Goal: Information Seeking & Learning: Check status

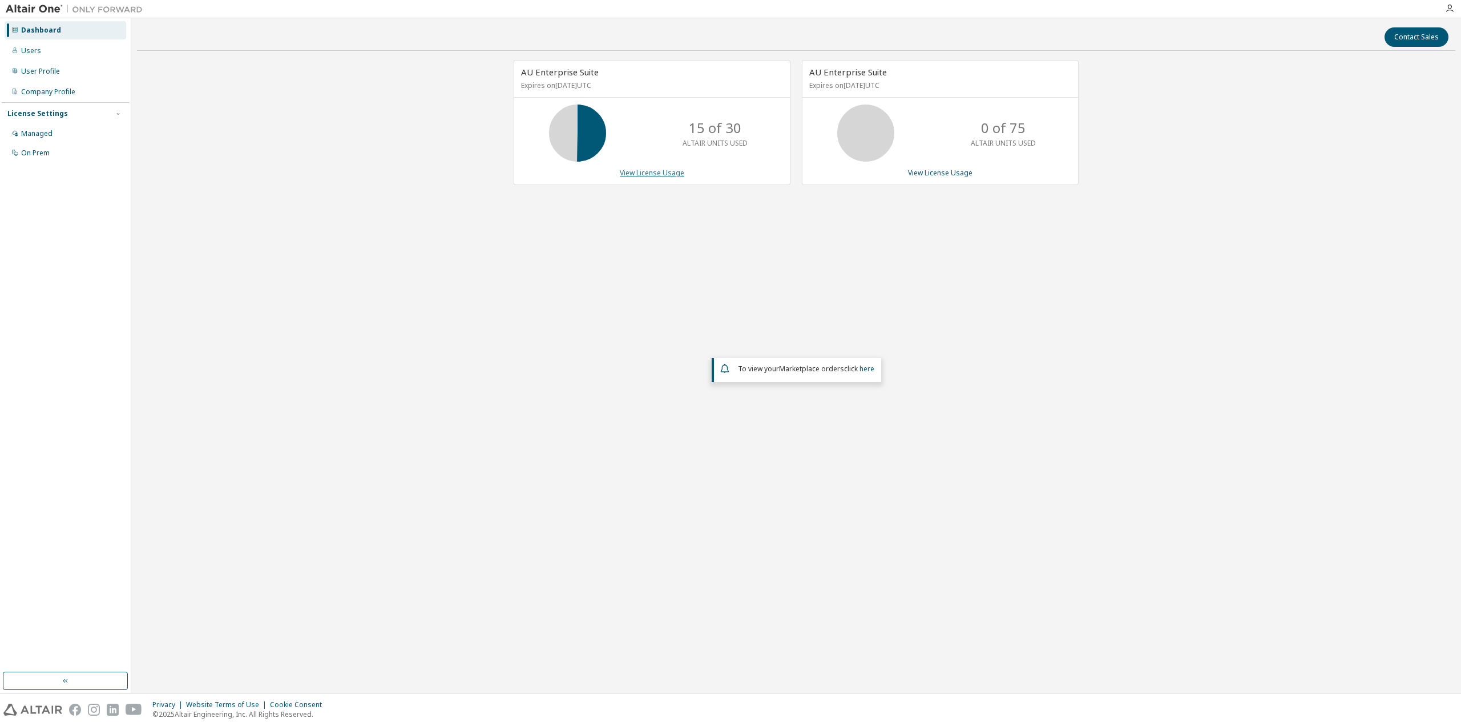
click at [651, 174] on link "View License Usage" at bounding box center [652, 173] width 65 height 10
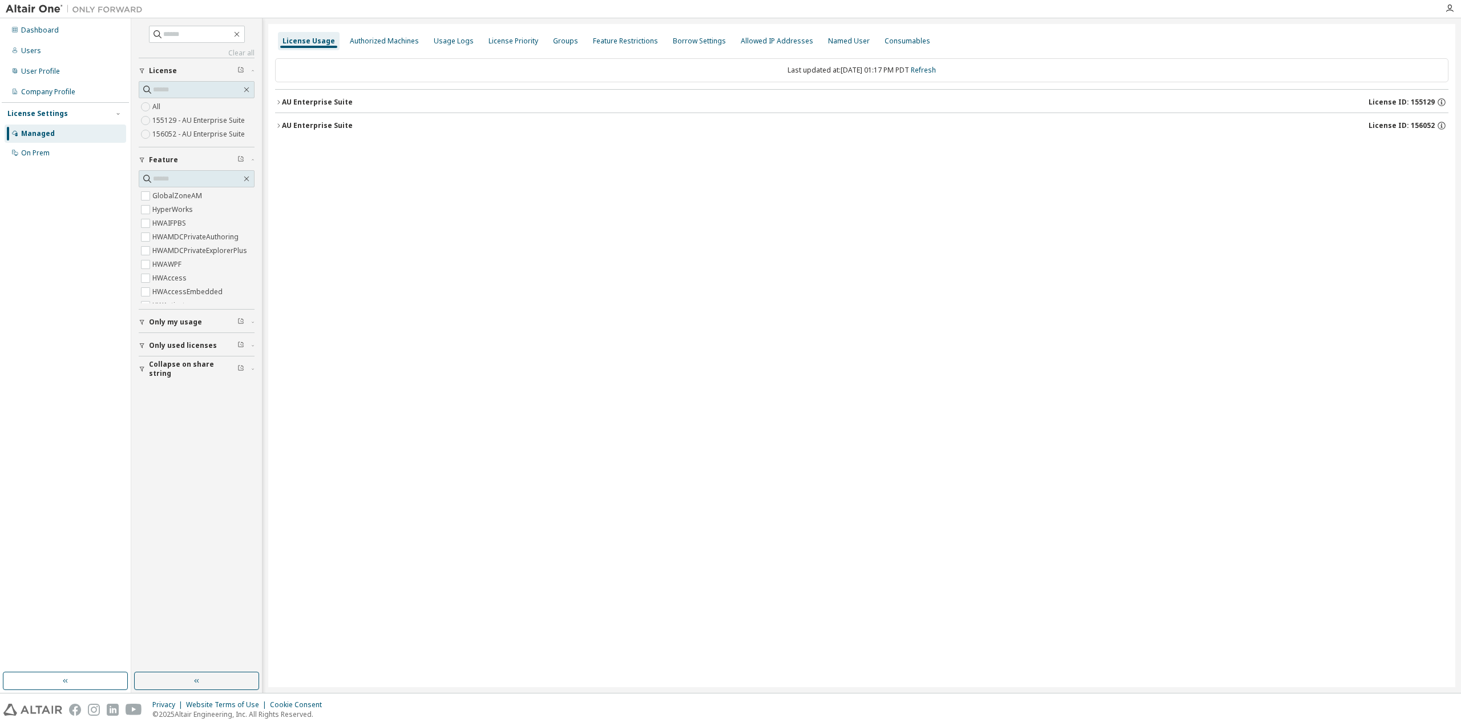
click at [279, 127] on icon "button" at bounding box center [278, 125] width 7 height 7
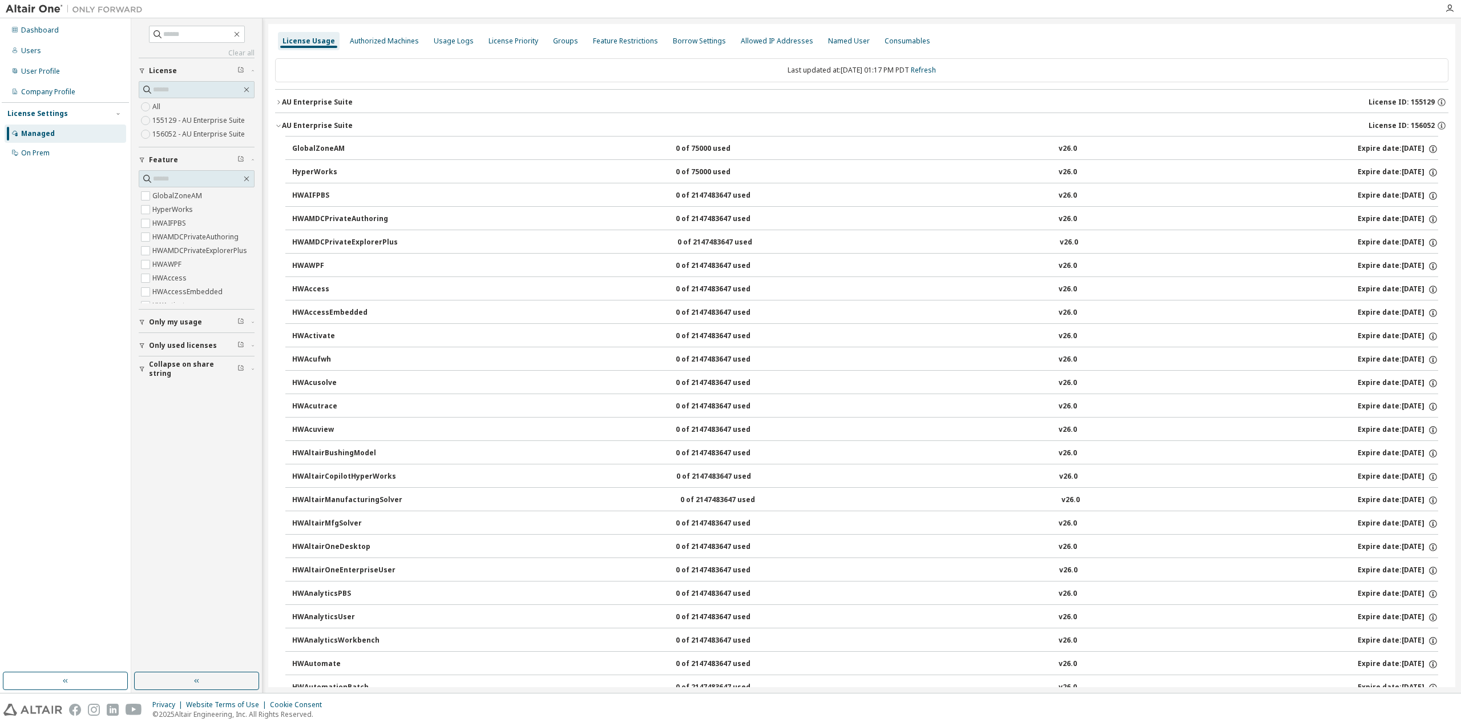
click at [279, 127] on icon "button" at bounding box center [278, 125] width 7 height 7
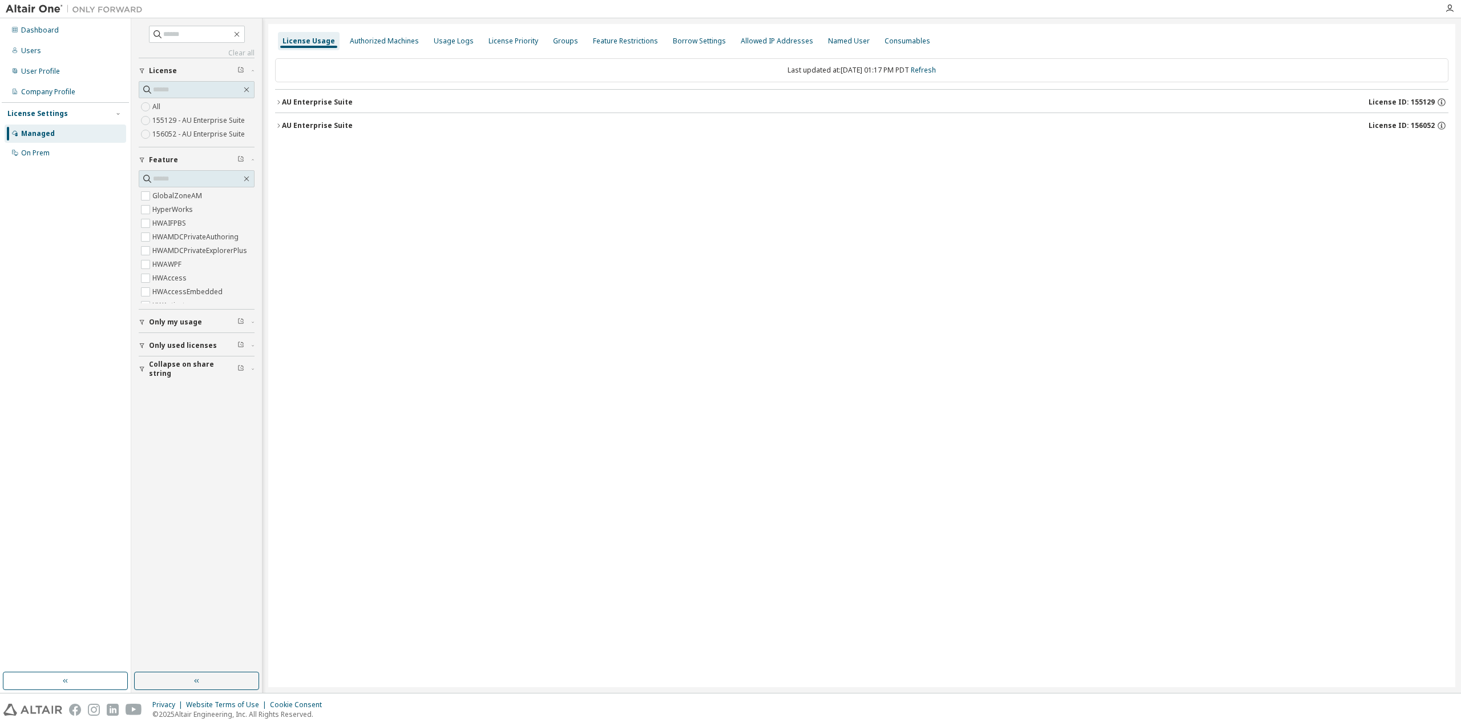
click at [277, 102] on icon "button" at bounding box center [278, 102] width 7 height 7
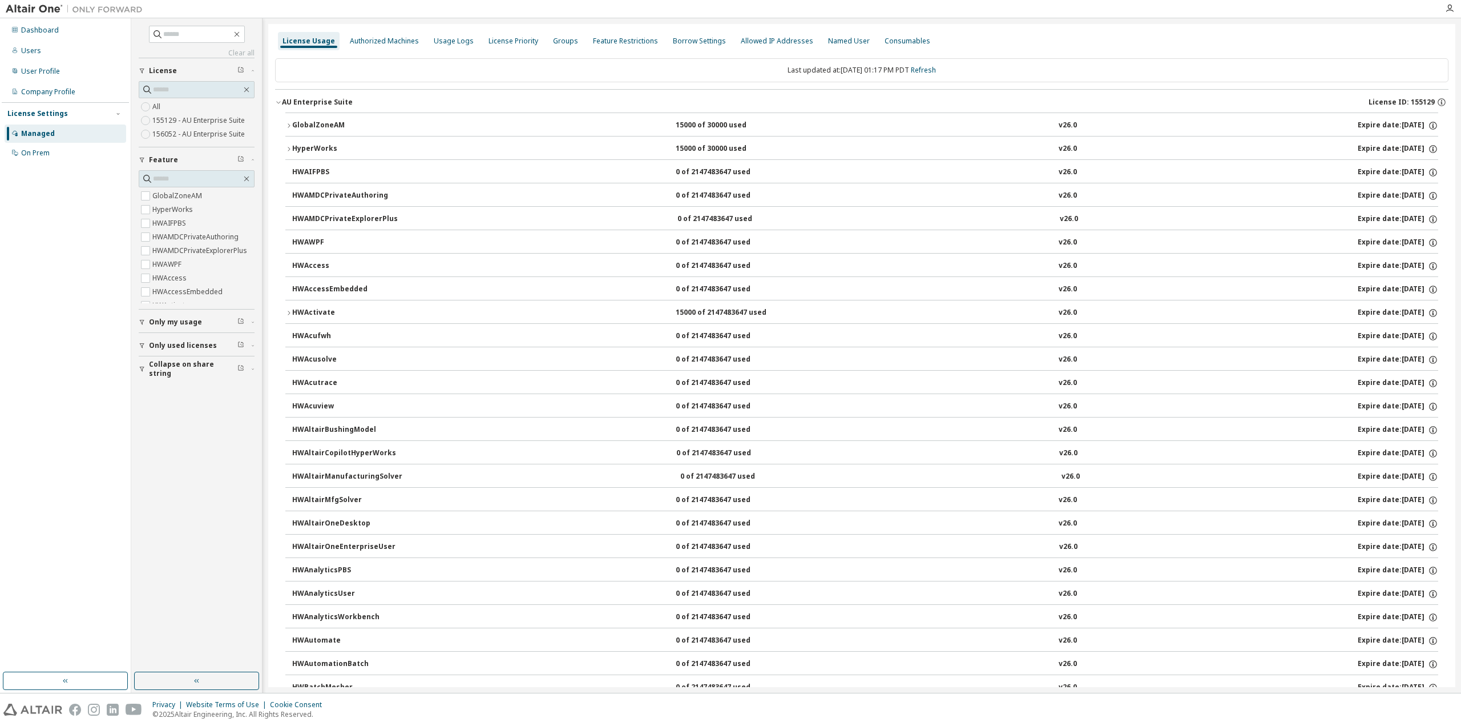
click at [296, 130] on button "GlobalZoneAM 15000 of 30000 used v26.0 Expire date: 2025-12-15" at bounding box center [861, 125] width 1153 height 25
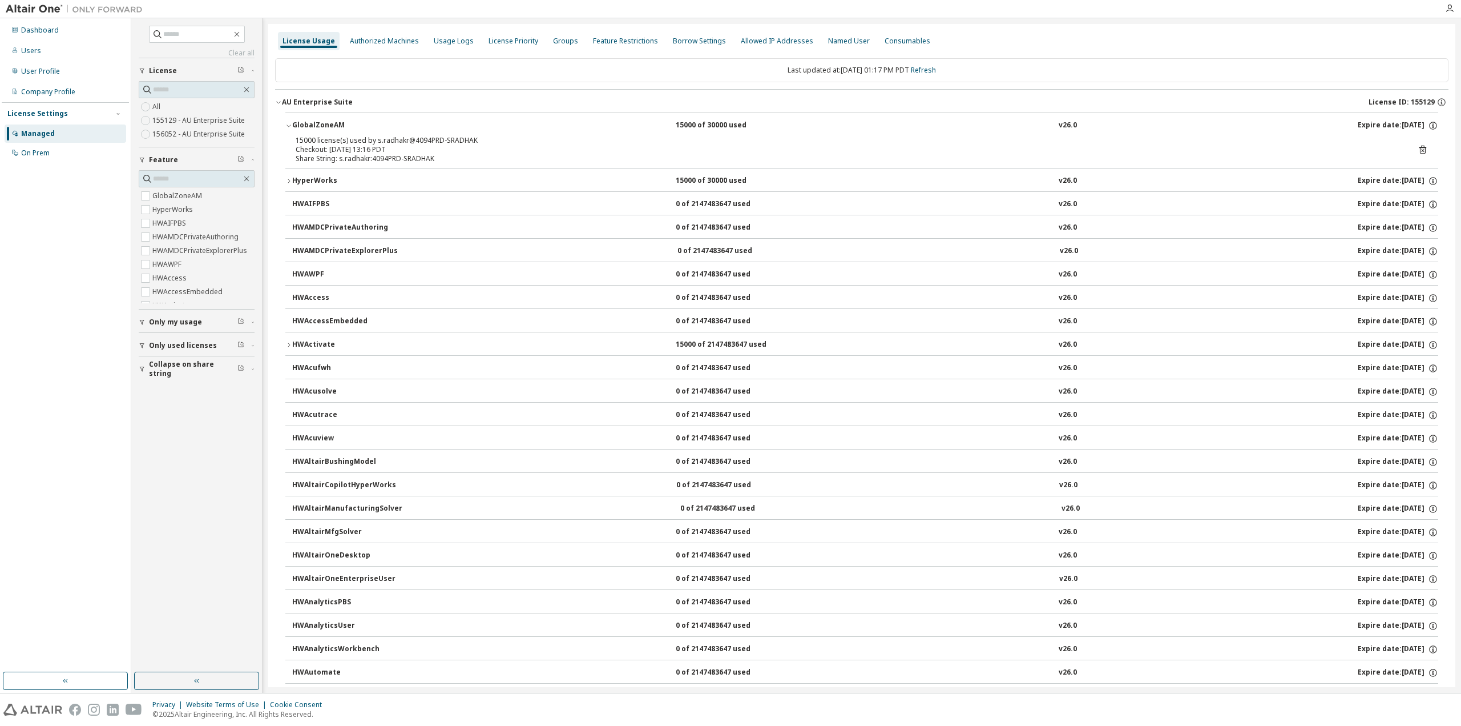
click at [293, 126] on div "GlobalZoneAM" at bounding box center [343, 125] width 103 height 10
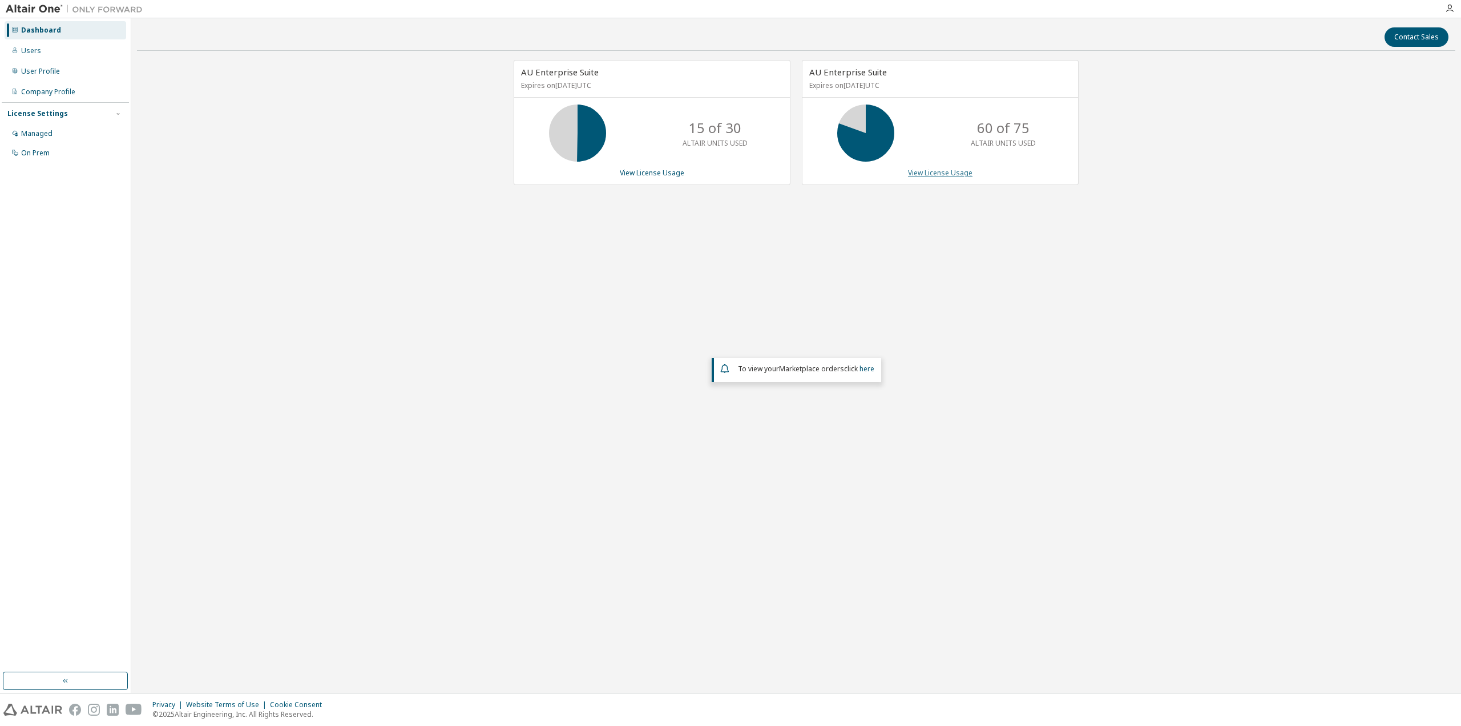
click at [955, 172] on link "View License Usage" at bounding box center [940, 173] width 65 height 10
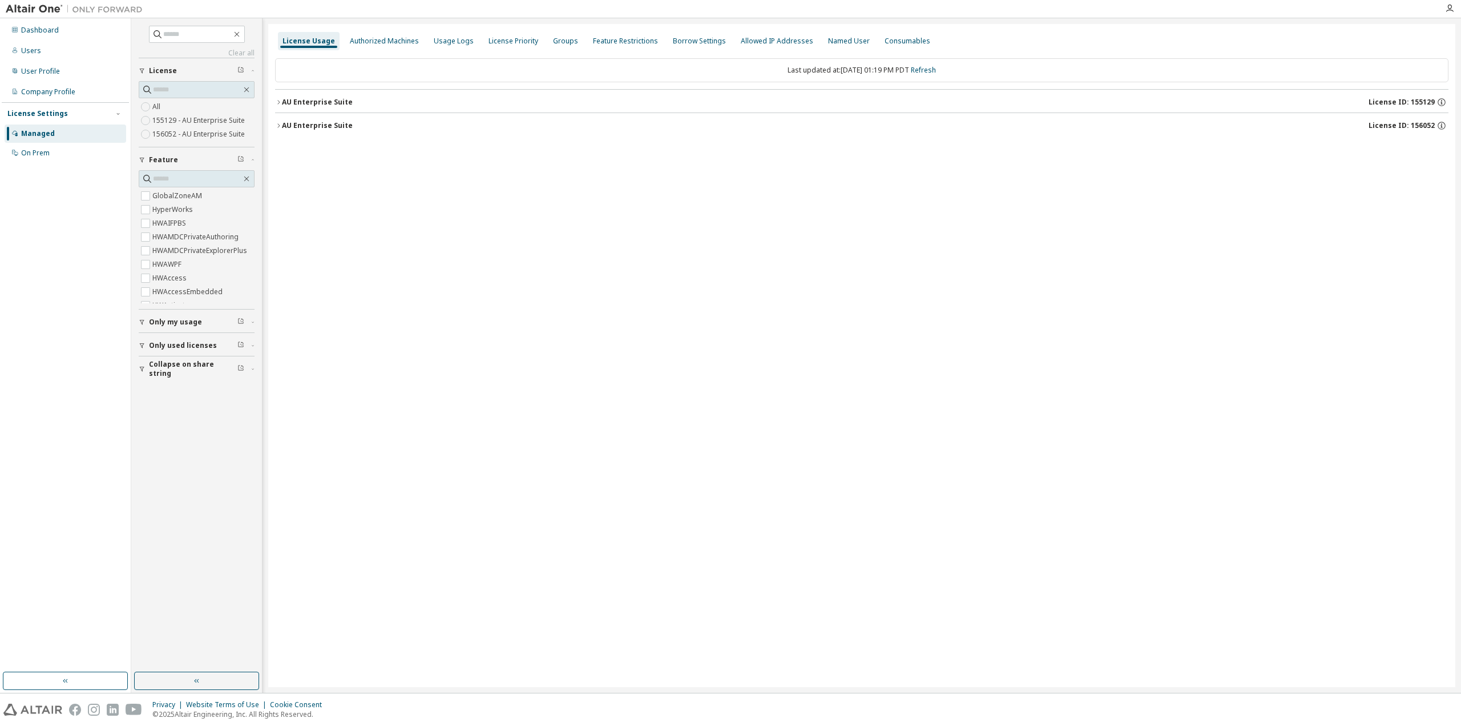
click at [277, 100] on icon "button" at bounding box center [278, 102] width 7 height 7
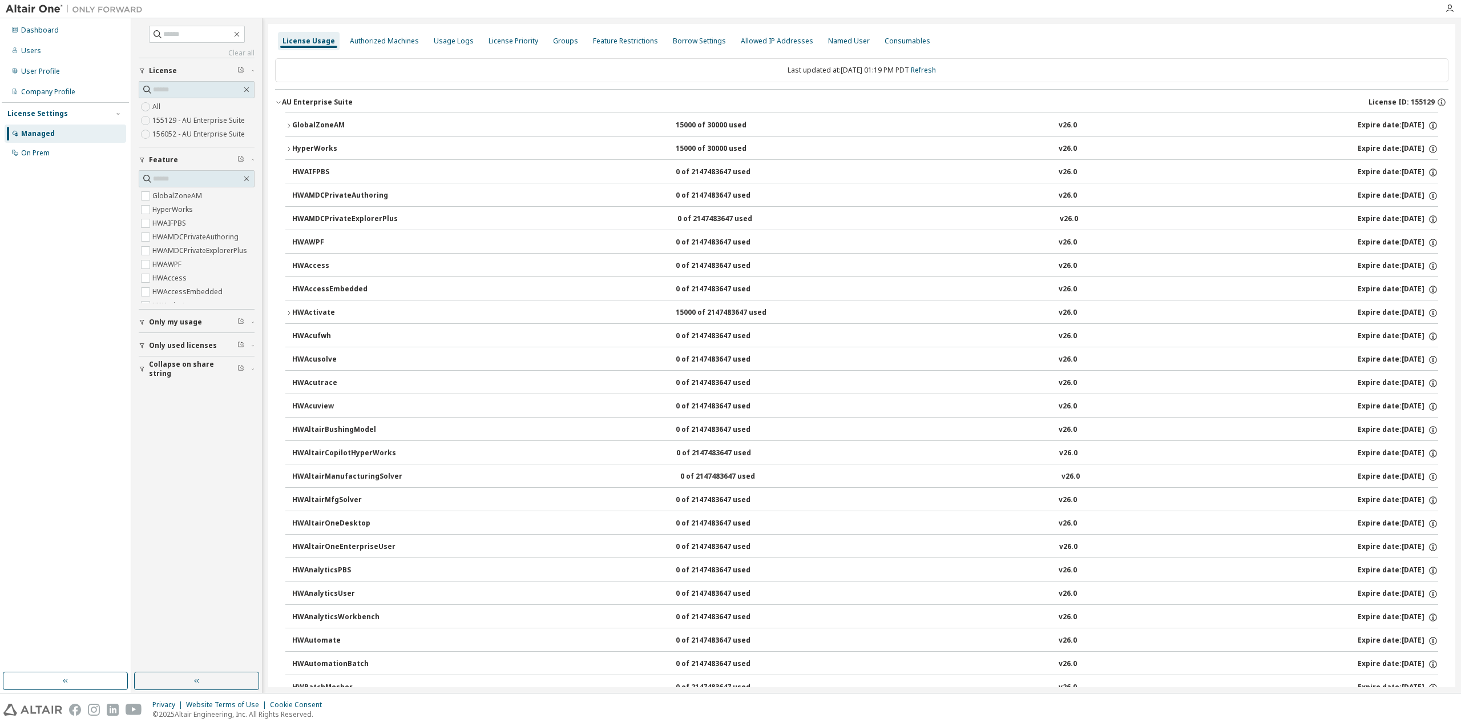
click at [278, 102] on icon "button" at bounding box center [278, 102] width 7 height 7
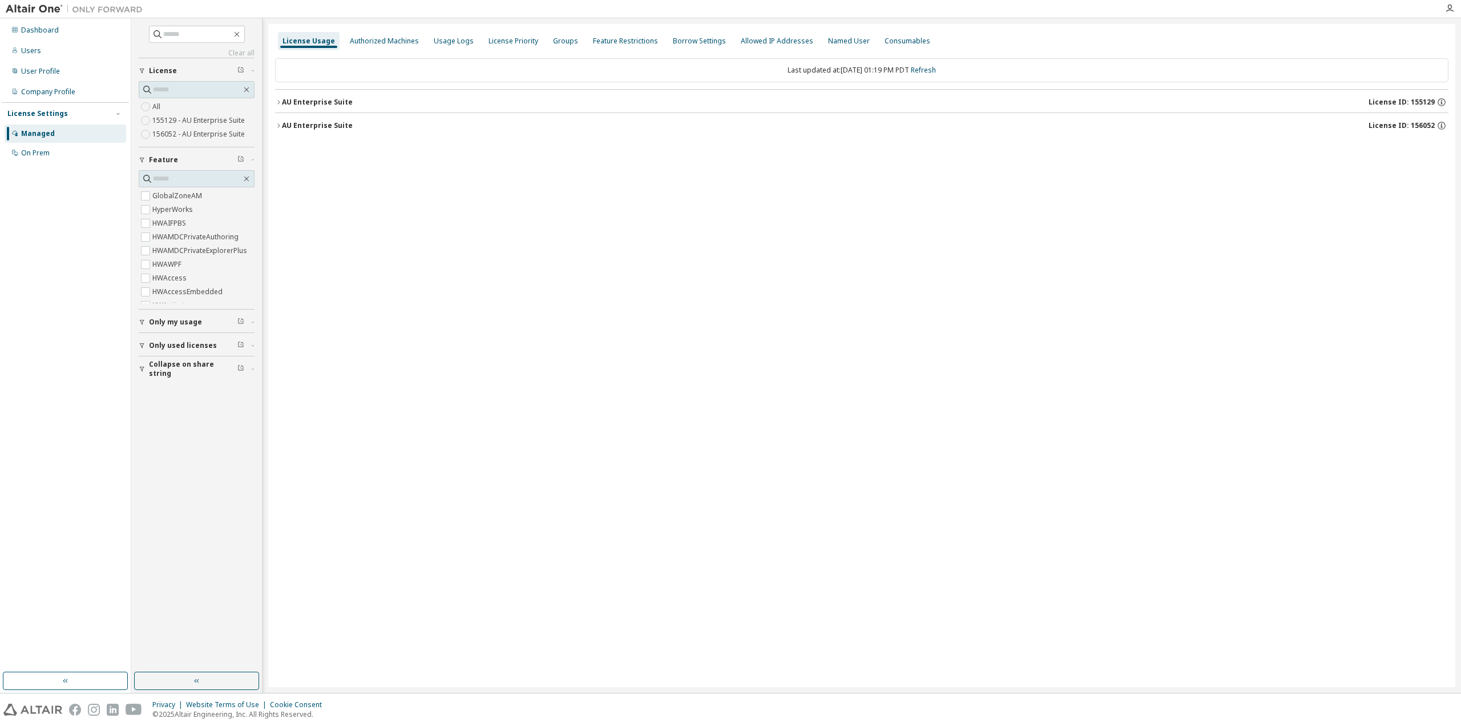
click at [283, 124] on div "AU Enterprise Suite" at bounding box center [317, 125] width 71 height 9
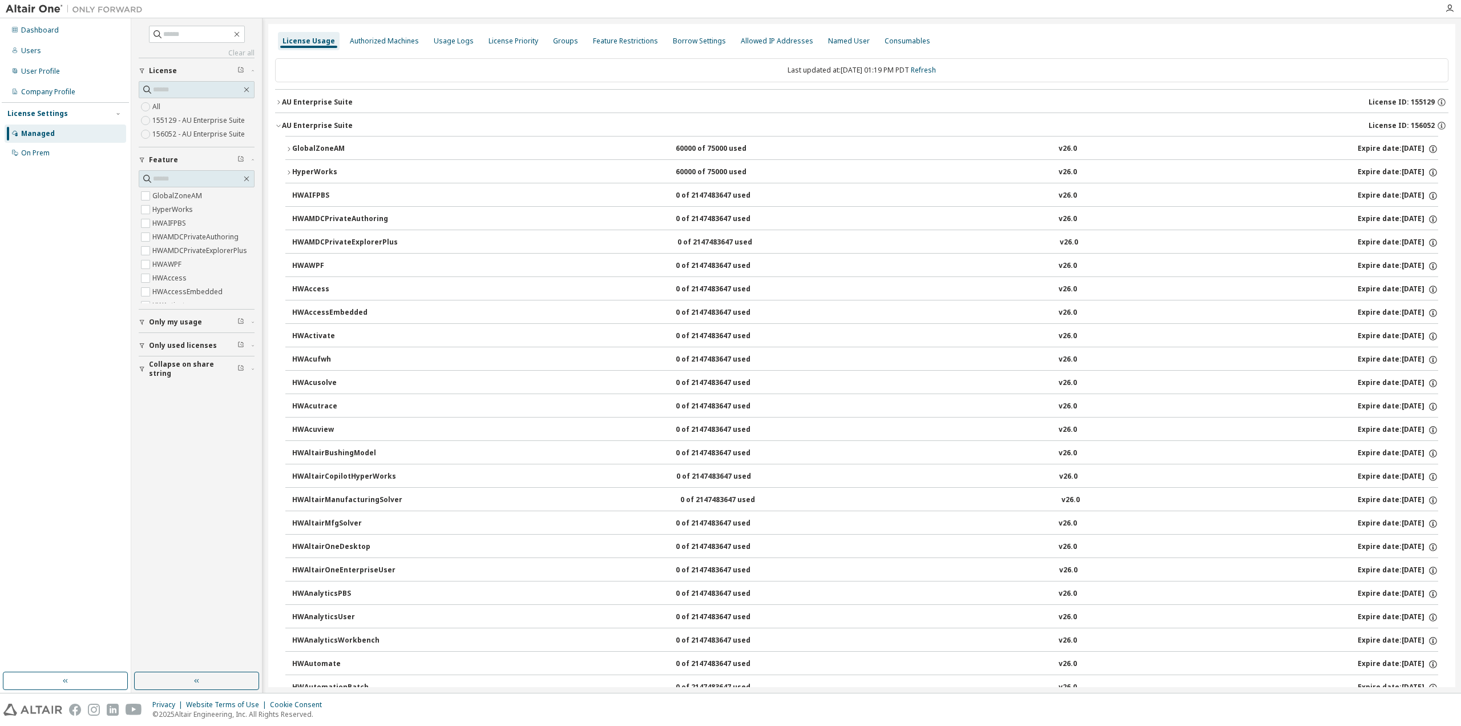
click at [289, 146] on icon "button" at bounding box center [288, 149] width 7 height 7
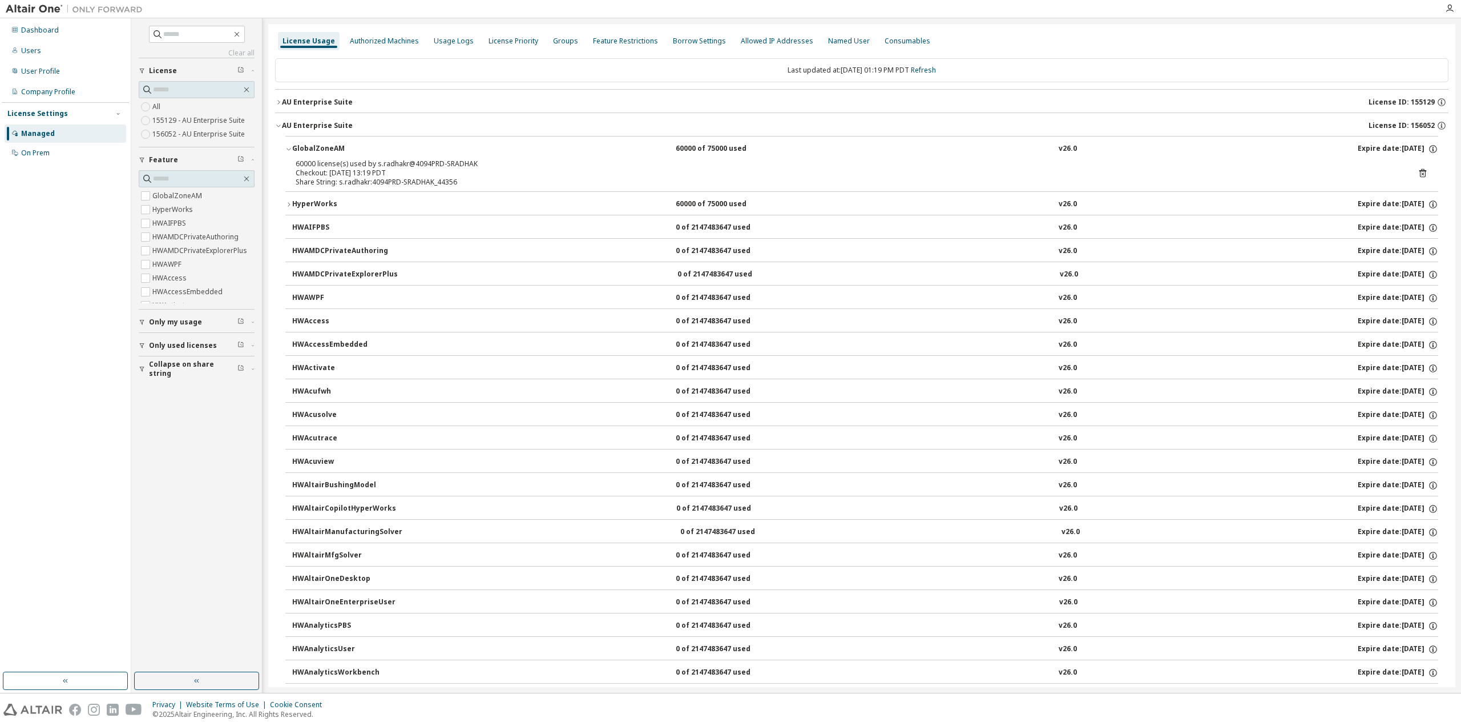
click at [289, 146] on icon "button" at bounding box center [288, 149] width 7 height 7
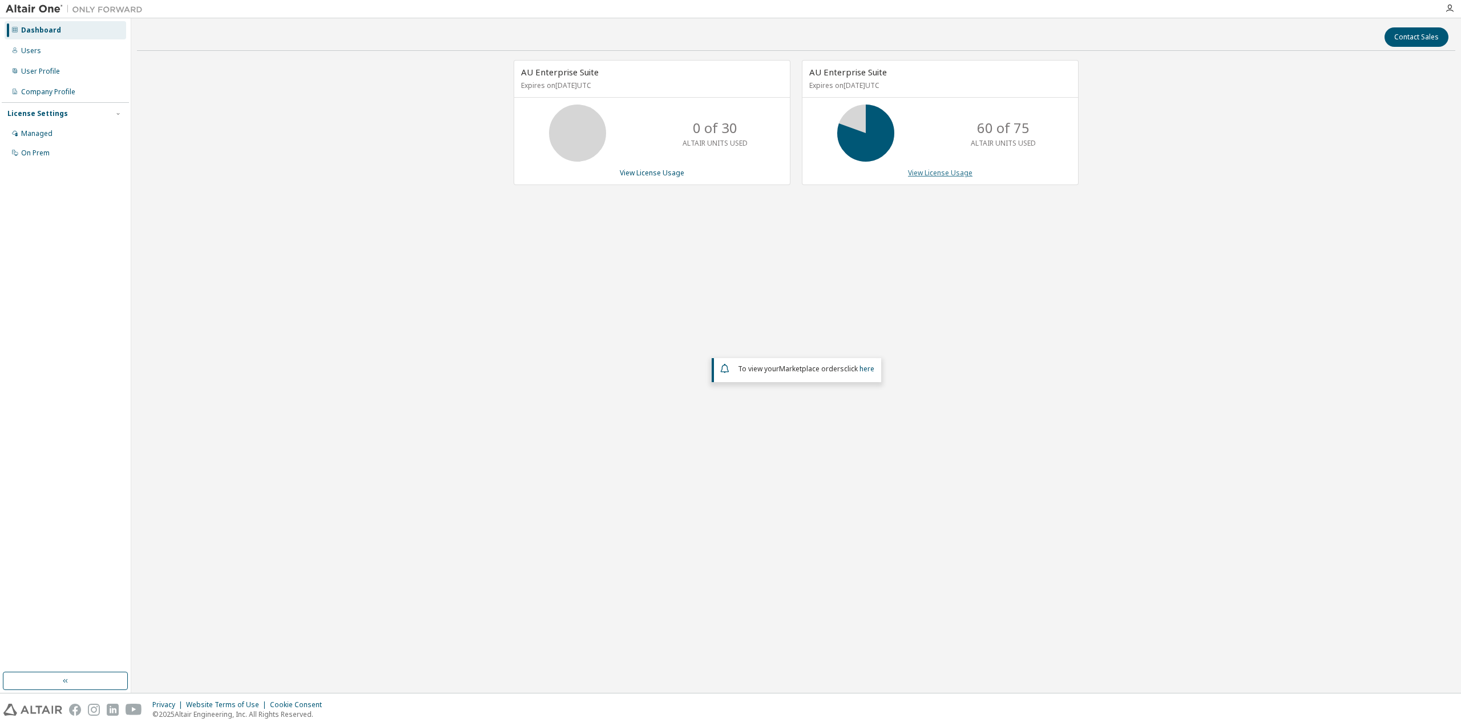
click at [956, 171] on link "View License Usage" at bounding box center [940, 173] width 65 height 10
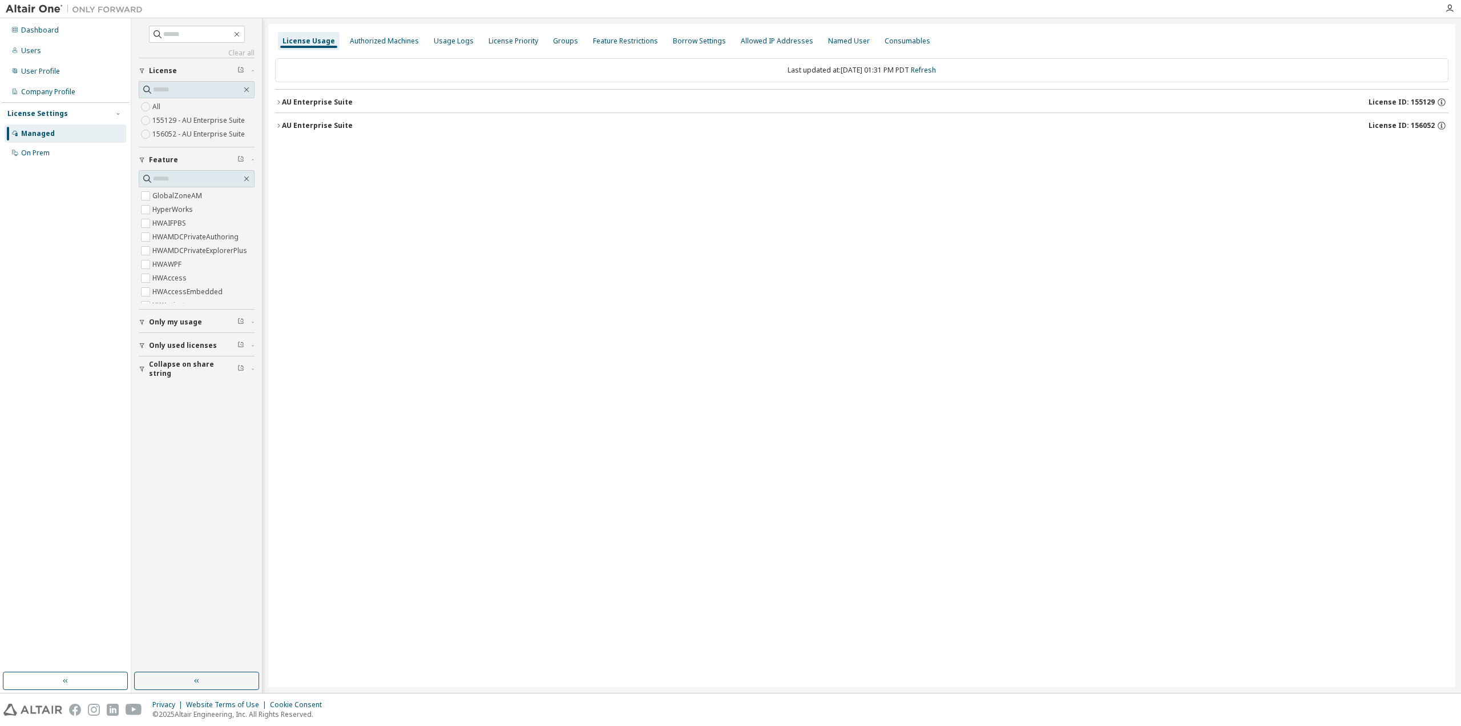
click at [280, 124] on icon "button" at bounding box center [278, 125] width 7 height 7
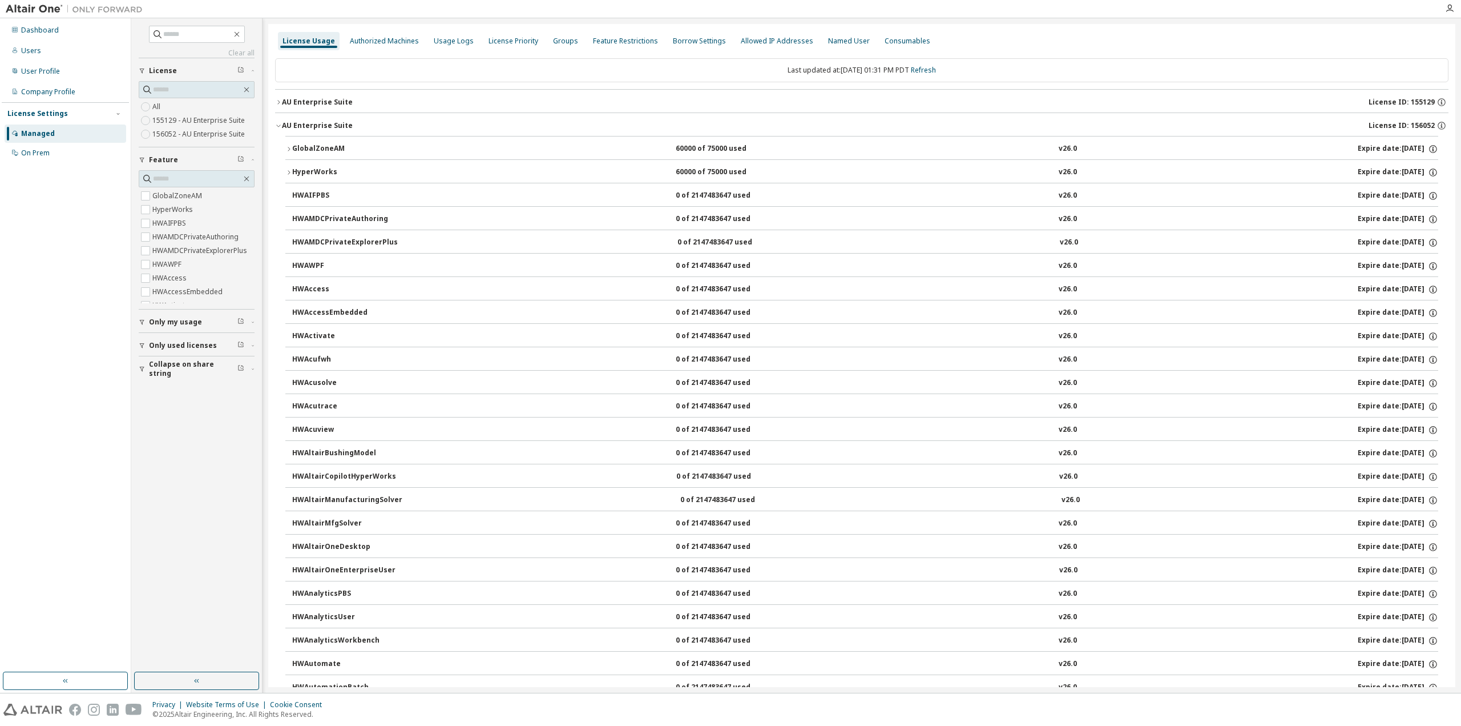
click at [287, 144] on button "GlobalZoneAM 60000 of 75000 used v26.0 Expire date: 2026-08-21" at bounding box center [861, 148] width 1153 height 25
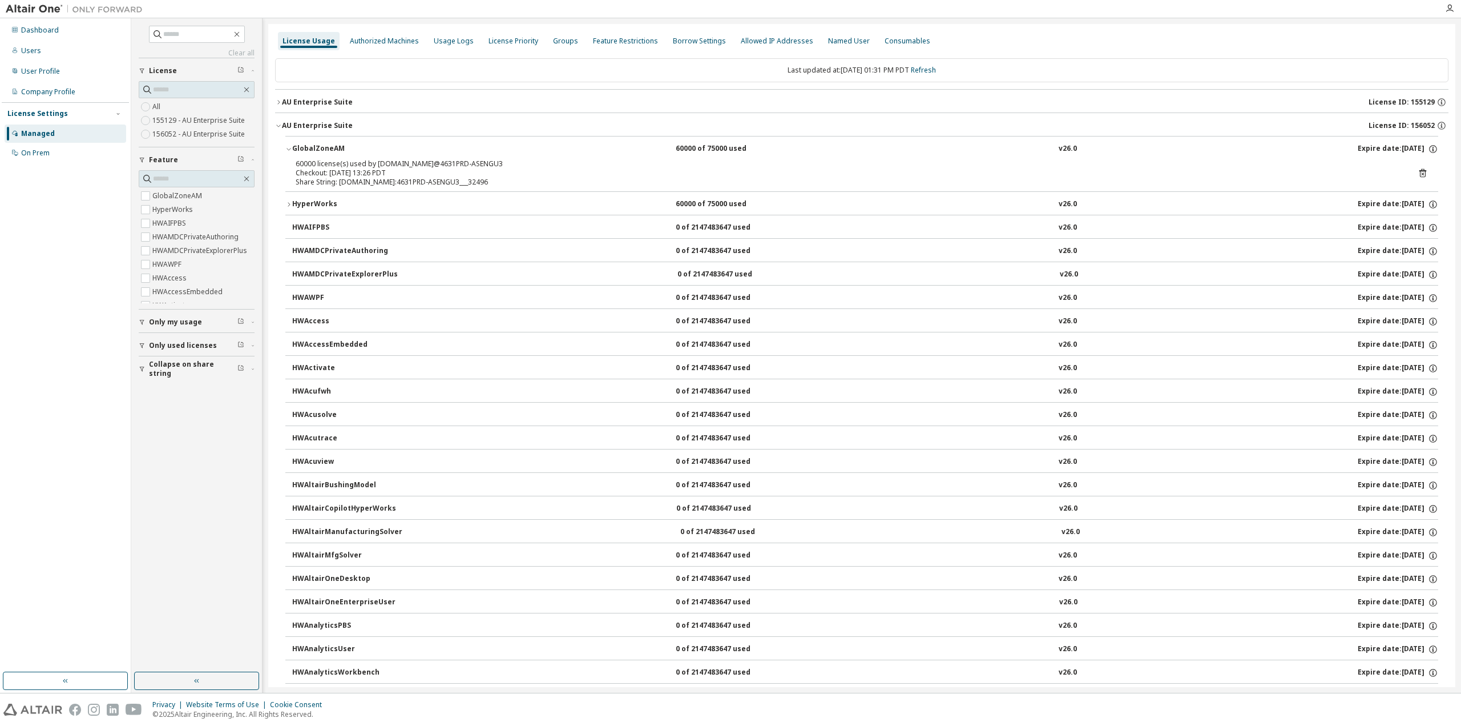
click at [287, 144] on button "GlobalZoneAM 60000 of 75000 used v26.0 Expire date: 2026-08-21" at bounding box center [861, 148] width 1153 height 25
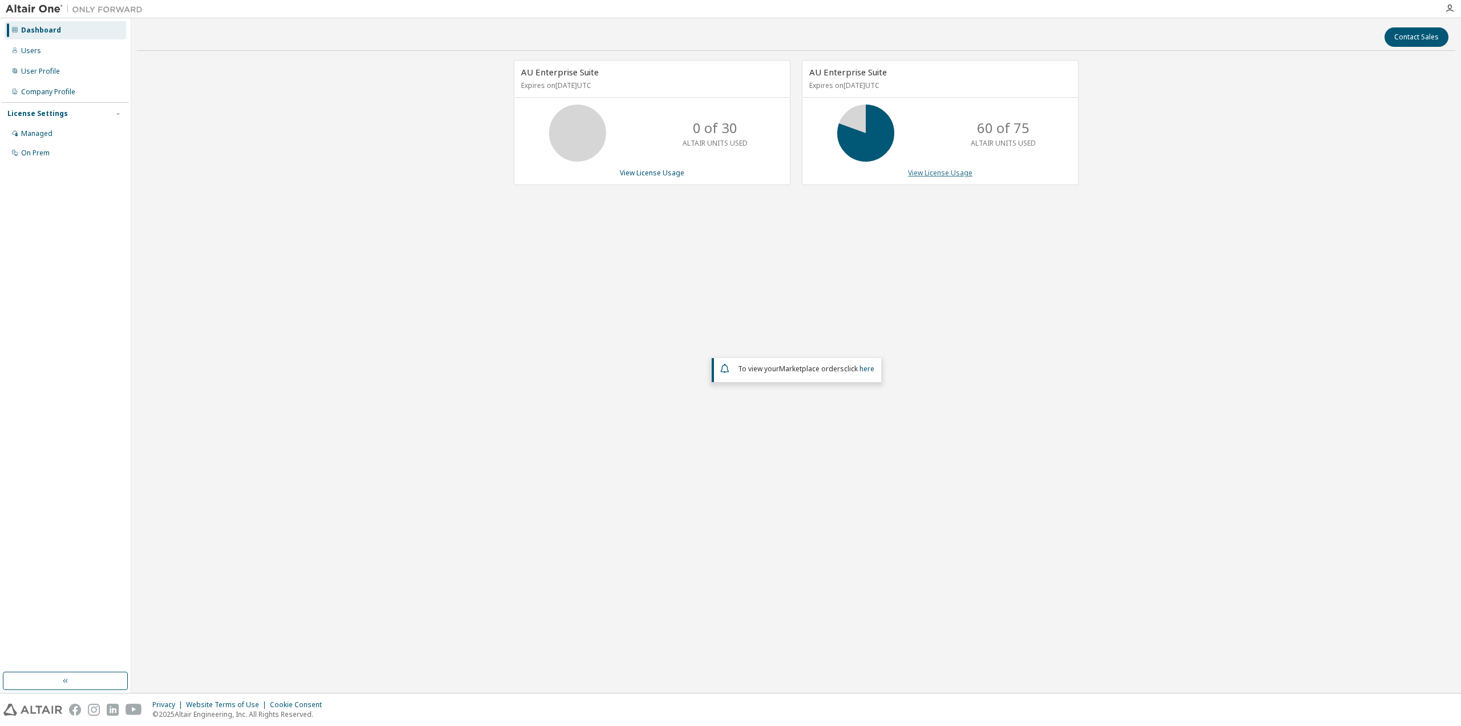
click at [956, 174] on link "View License Usage" at bounding box center [940, 173] width 65 height 10
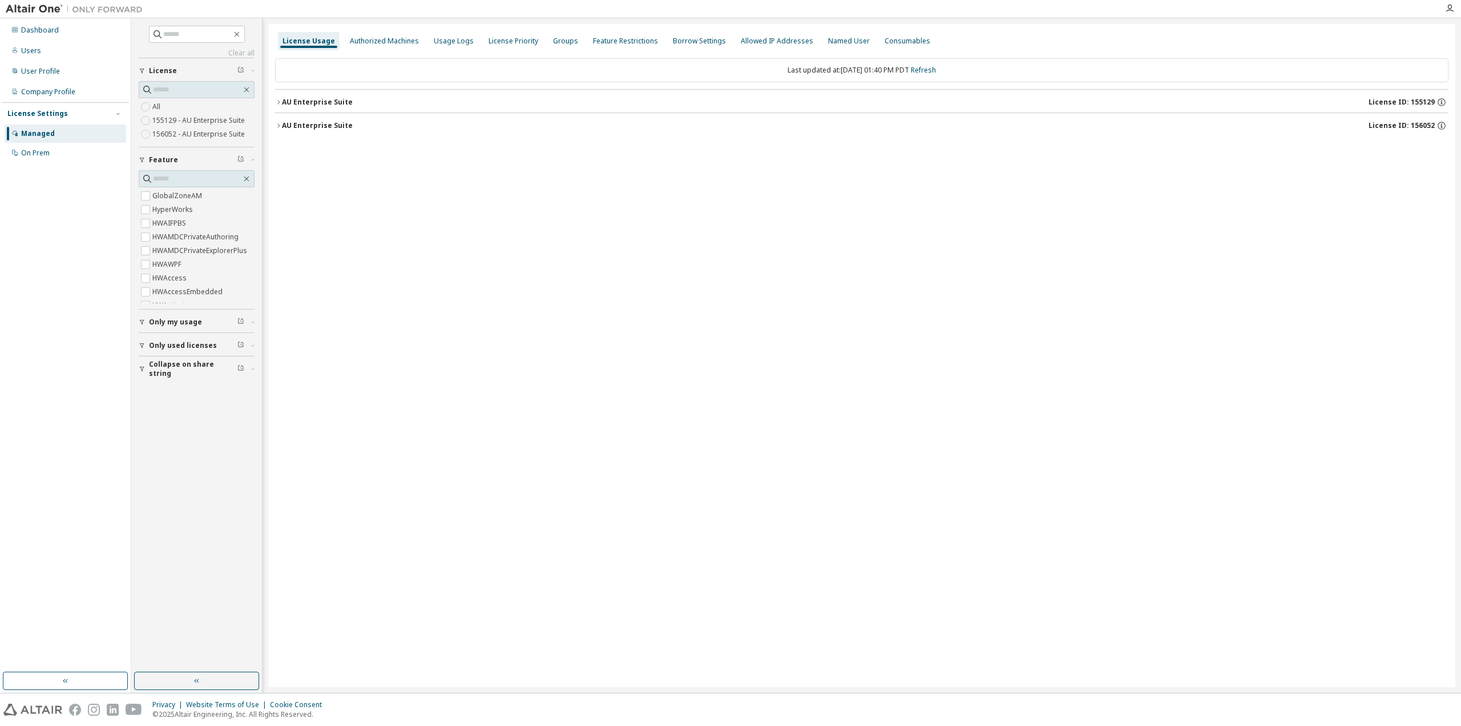
click at [281, 127] on icon "button" at bounding box center [278, 125] width 7 height 7
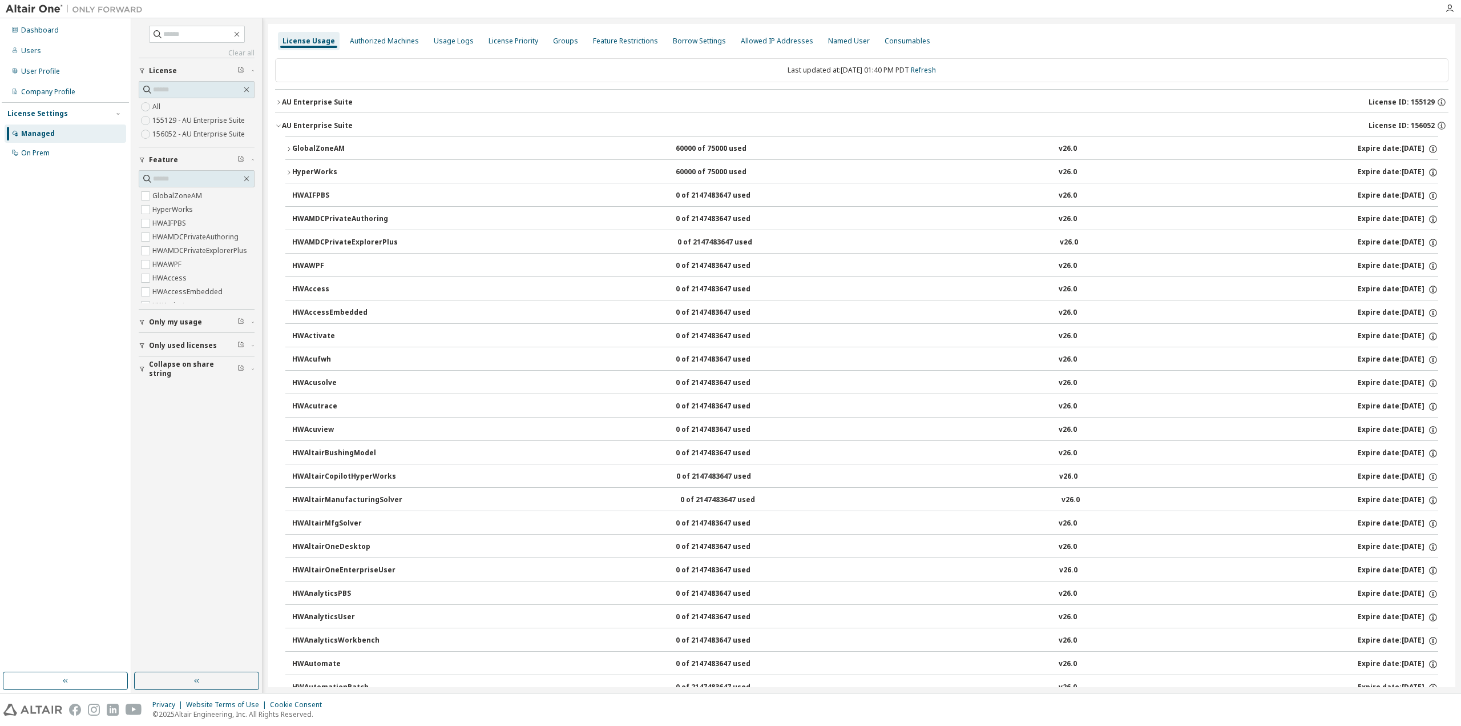
click at [292, 144] on button "GlobalZoneAM 60000 of 75000 used v26.0 Expire date: 2026-08-21" at bounding box center [861, 148] width 1153 height 25
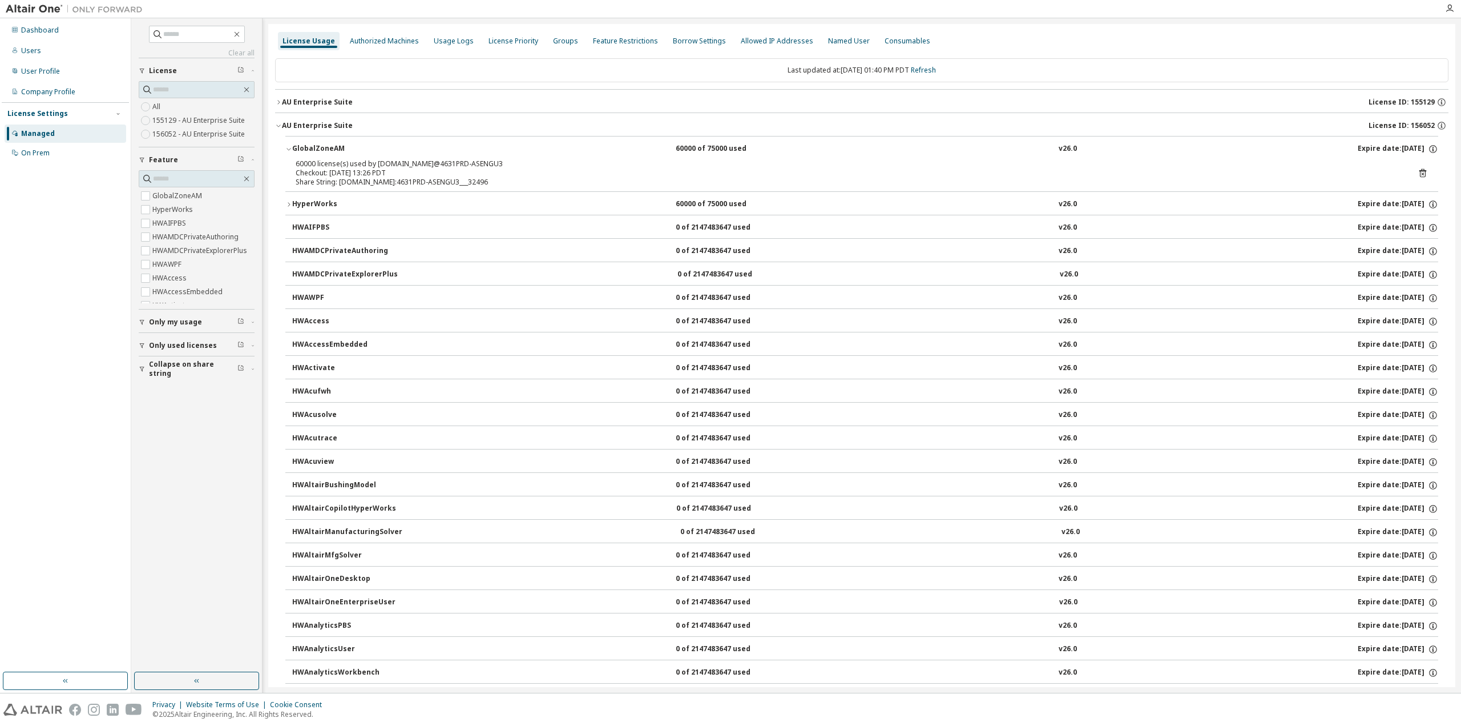
click at [1420, 170] on icon at bounding box center [1423, 173] width 7 height 9
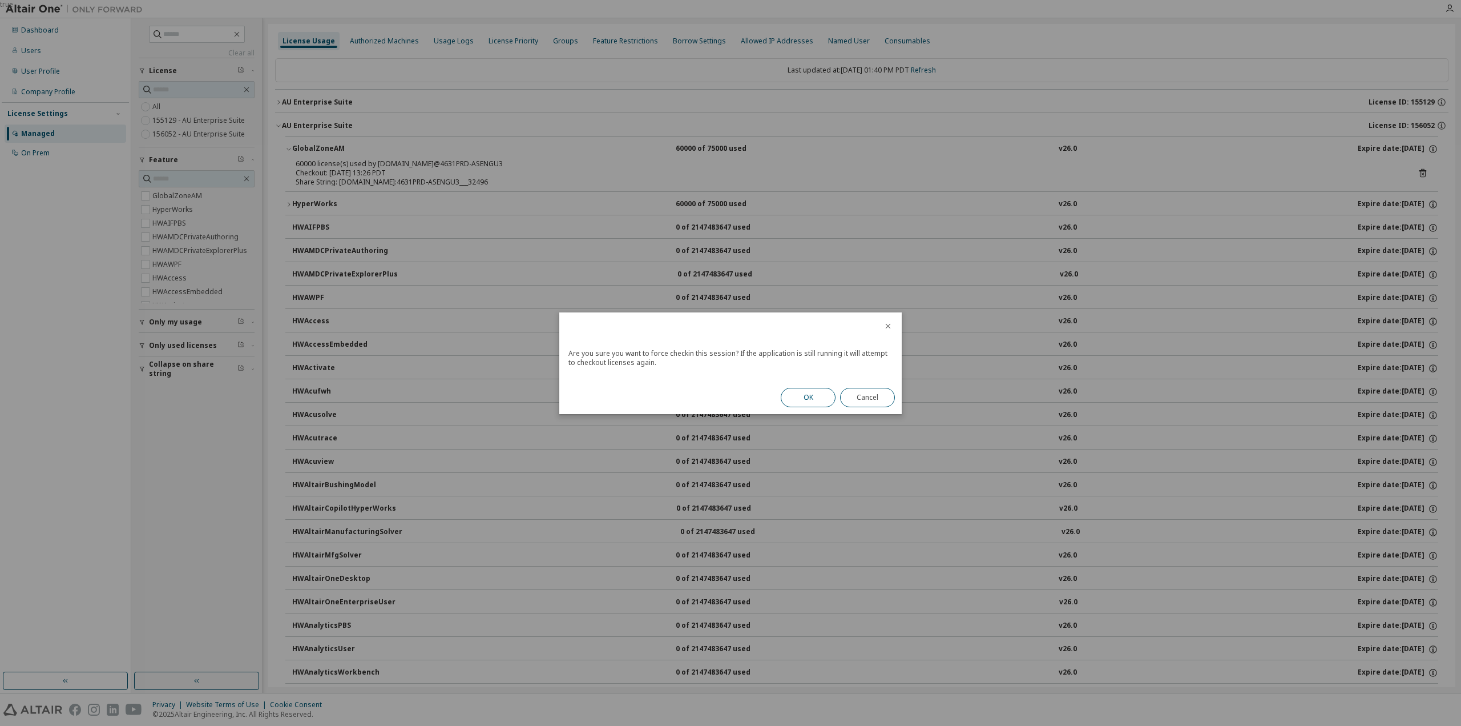
click at [810, 397] on button "OK" at bounding box center [808, 397] width 55 height 19
